Goal: Check status: Check status

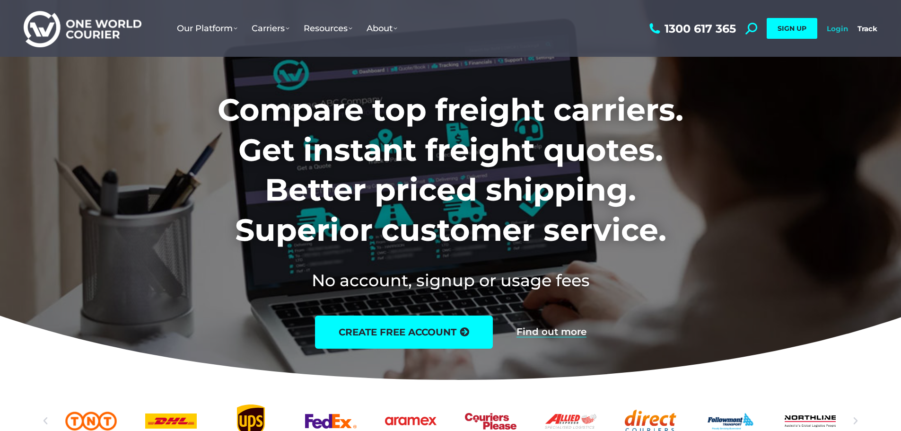
click at [841, 28] on link "Login" at bounding box center [836, 28] width 21 height 9
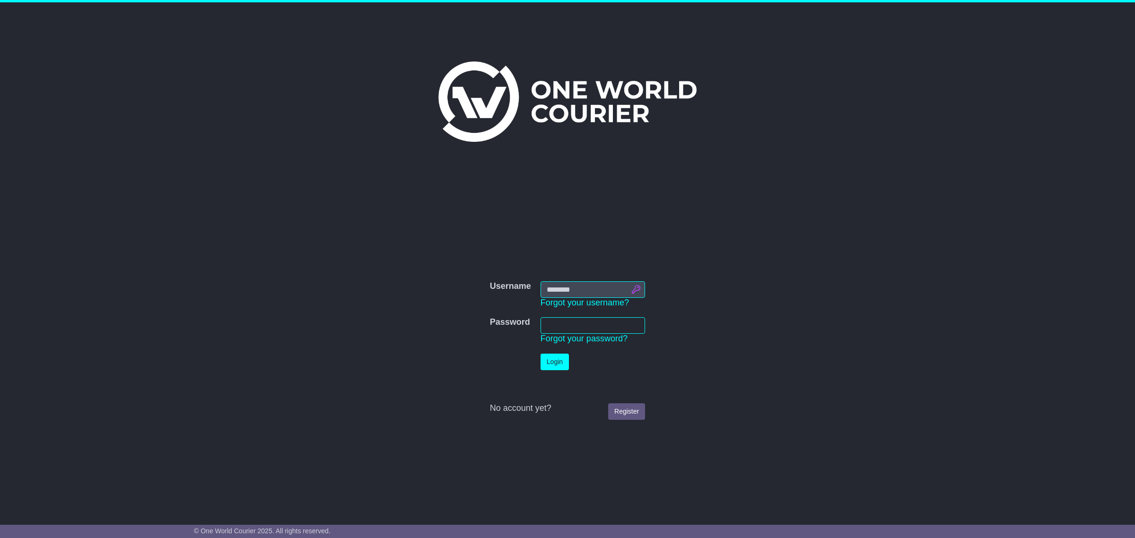
click at [633, 284] on input "Username" at bounding box center [592, 289] width 104 height 17
type input "**********"
click at [622, 407] on link "Register" at bounding box center [626, 411] width 37 height 17
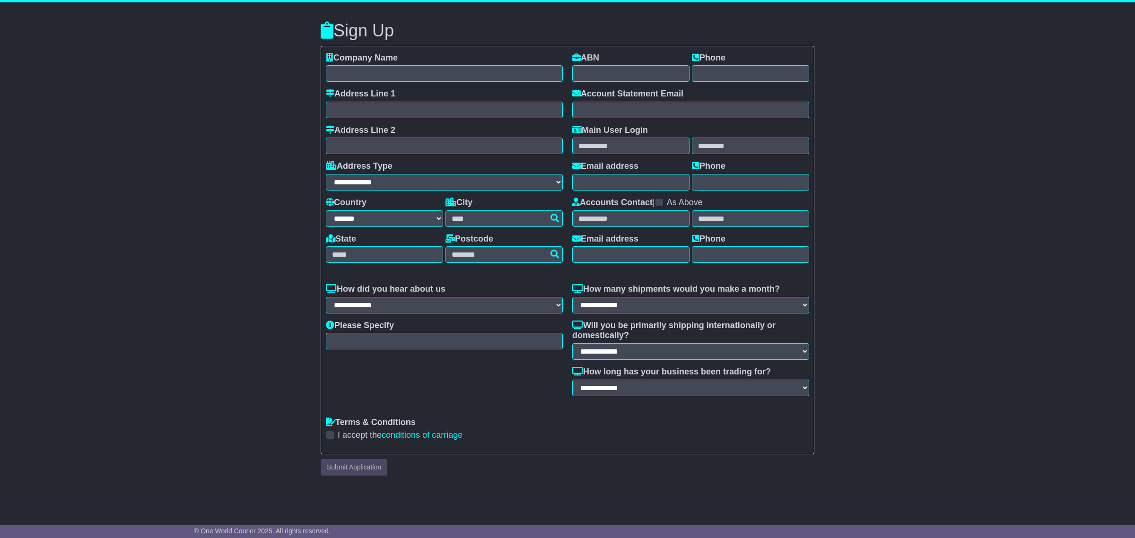
select select "**"
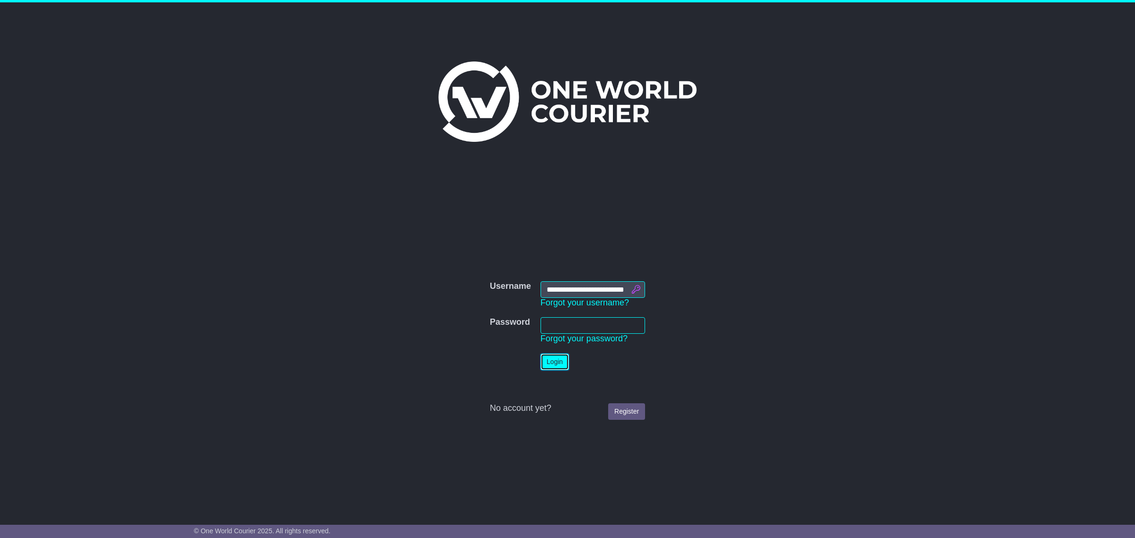
click at [559, 362] on button "Login" at bounding box center [554, 362] width 28 height 17
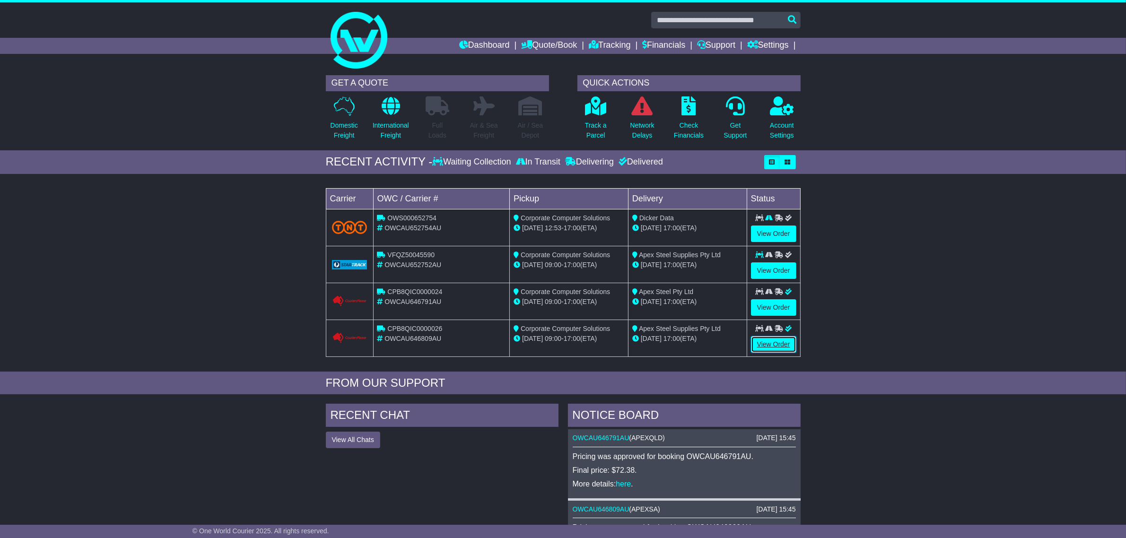
click at [757, 347] on link "View Order" at bounding box center [773, 344] width 45 height 17
click at [769, 268] on link "View Order" at bounding box center [773, 270] width 45 height 17
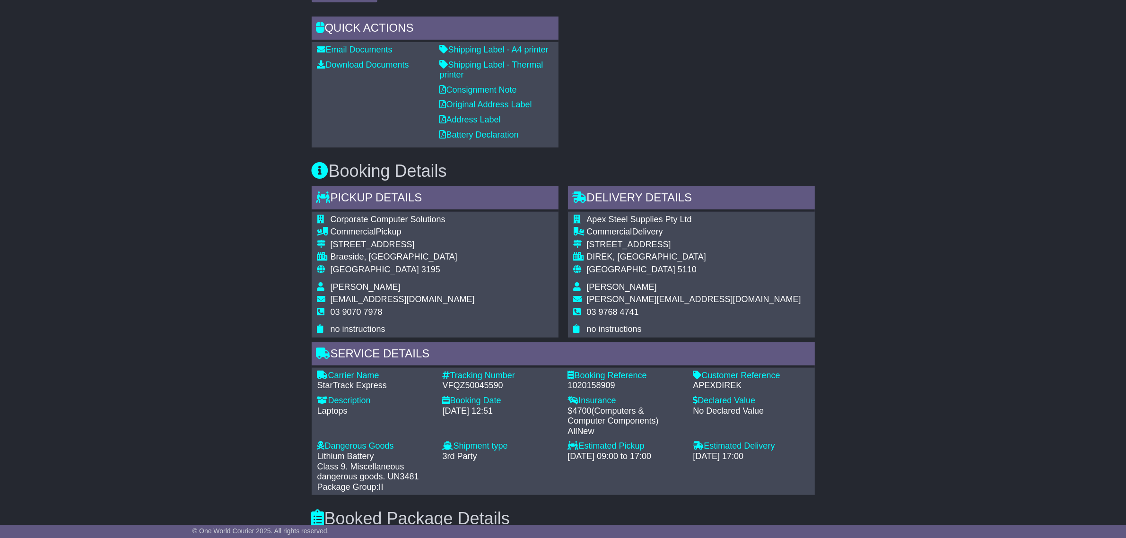
scroll to position [473, 0]
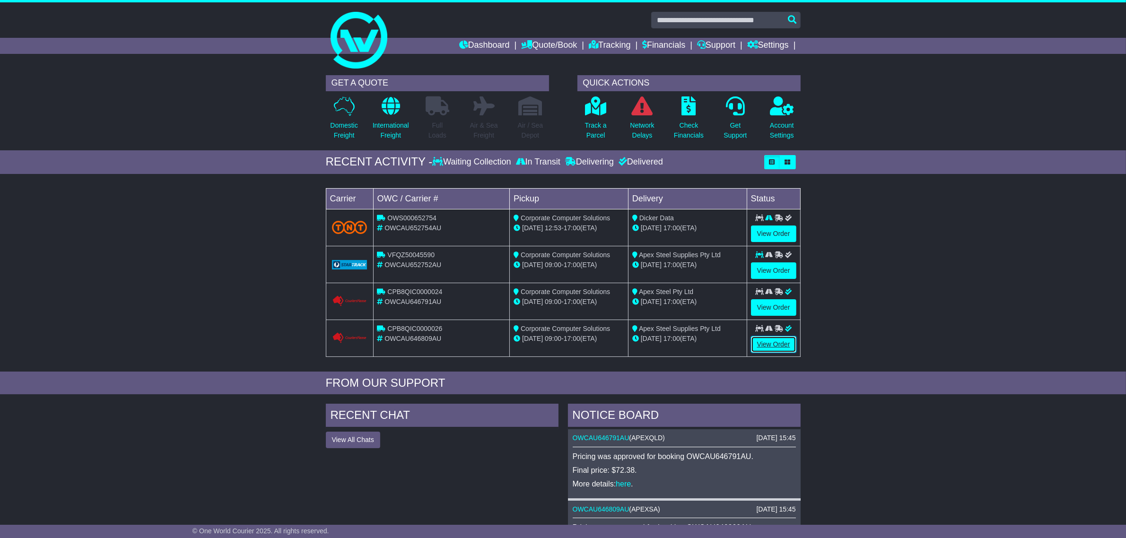
click at [766, 348] on link "View Order" at bounding box center [773, 344] width 45 height 17
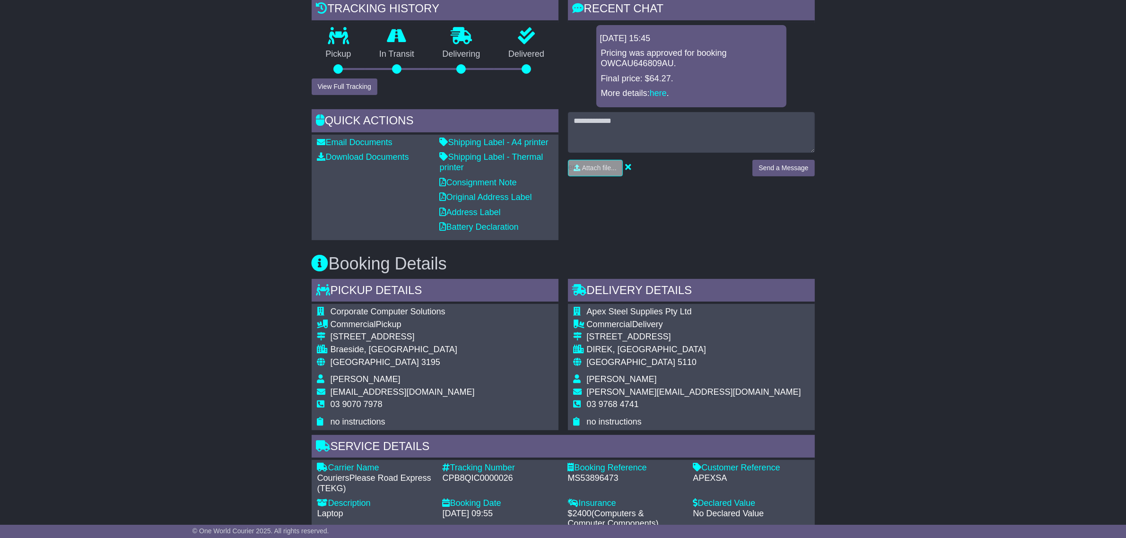
scroll to position [236, 0]
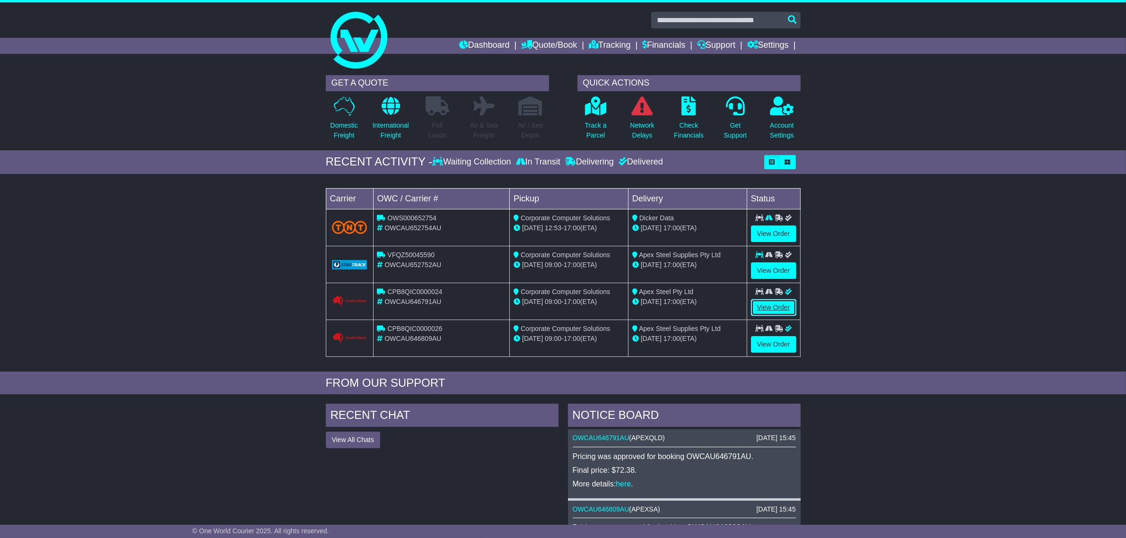
click at [776, 315] on link "View Order" at bounding box center [773, 307] width 45 height 17
